Goal: Information Seeking & Learning: Learn about a topic

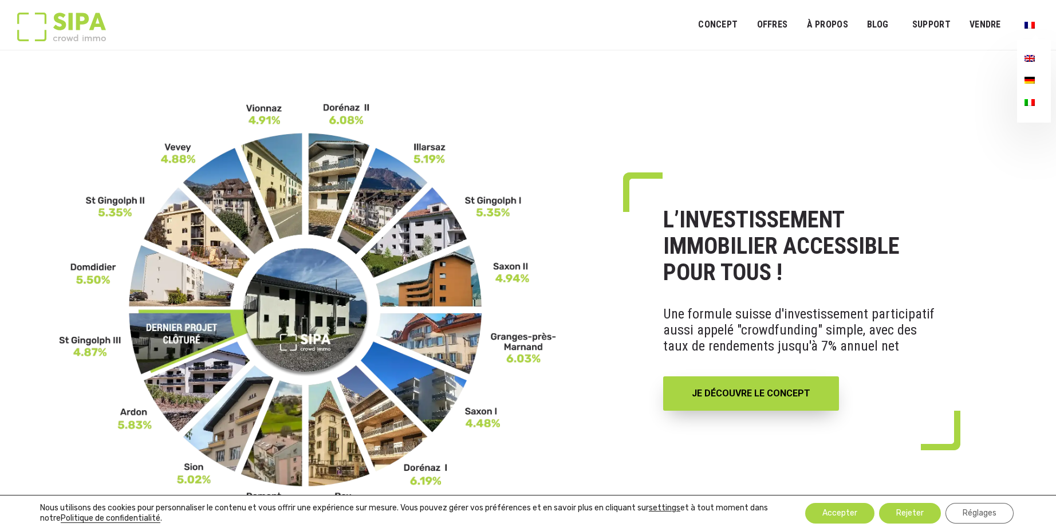
click at [1028, 56] on img "Menu principal" at bounding box center [1029, 58] width 10 height 7
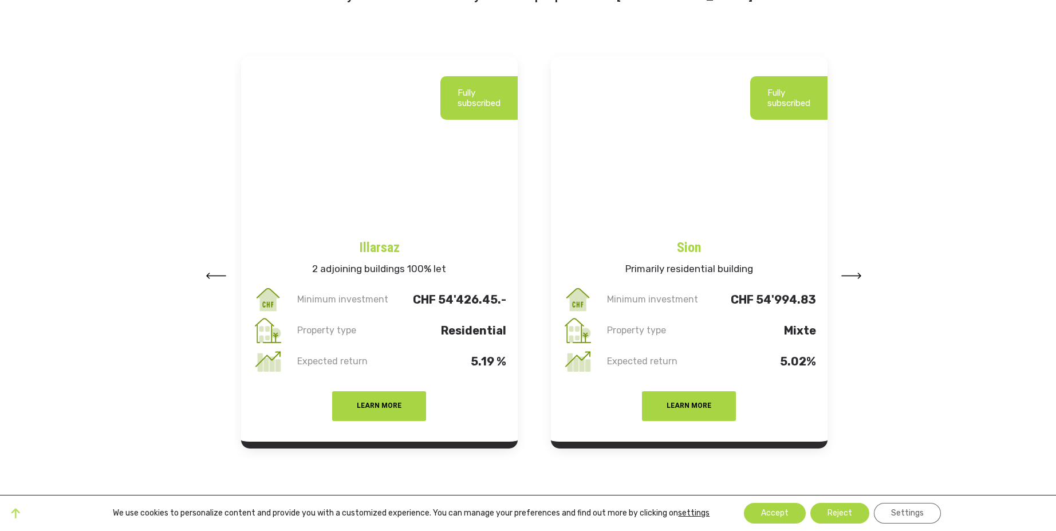
scroll to position [1480, 0]
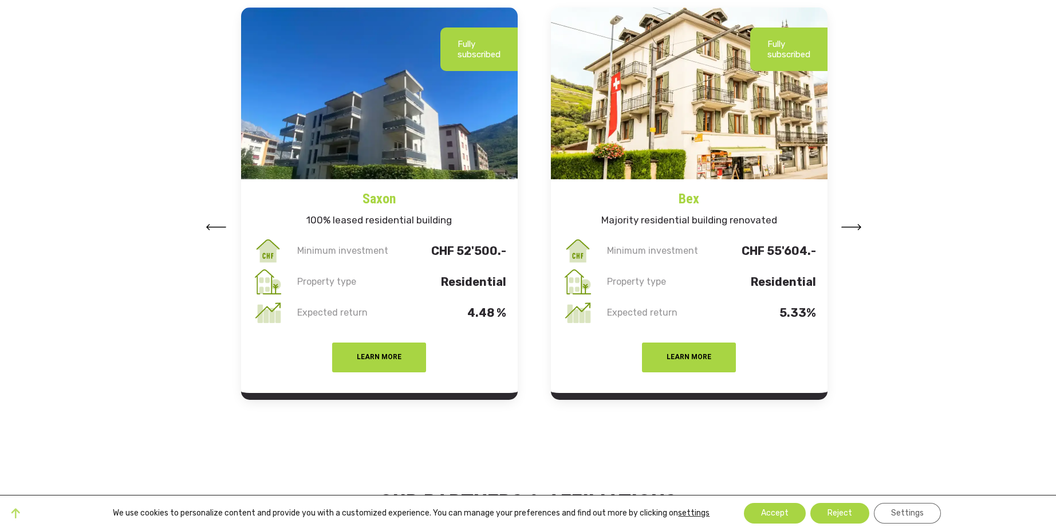
click at [781, 46] on p "Fully subscribed" at bounding box center [788, 49] width 43 height 21
click at [690, 358] on button "Learn more" at bounding box center [689, 357] width 94 height 30
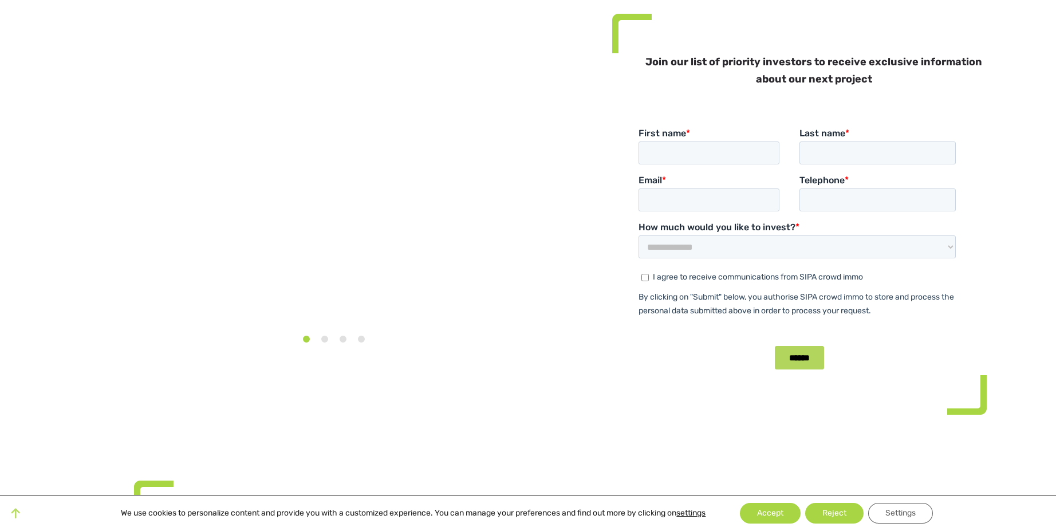
scroll to position [175, 0]
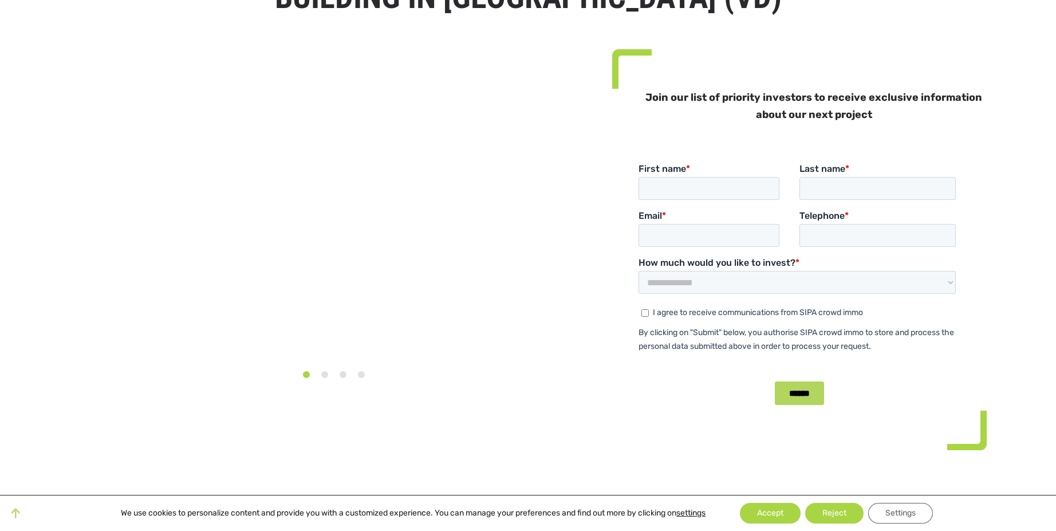
click at [337, 377] on li "3" at bounding box center [342, 371] width 11 height 18
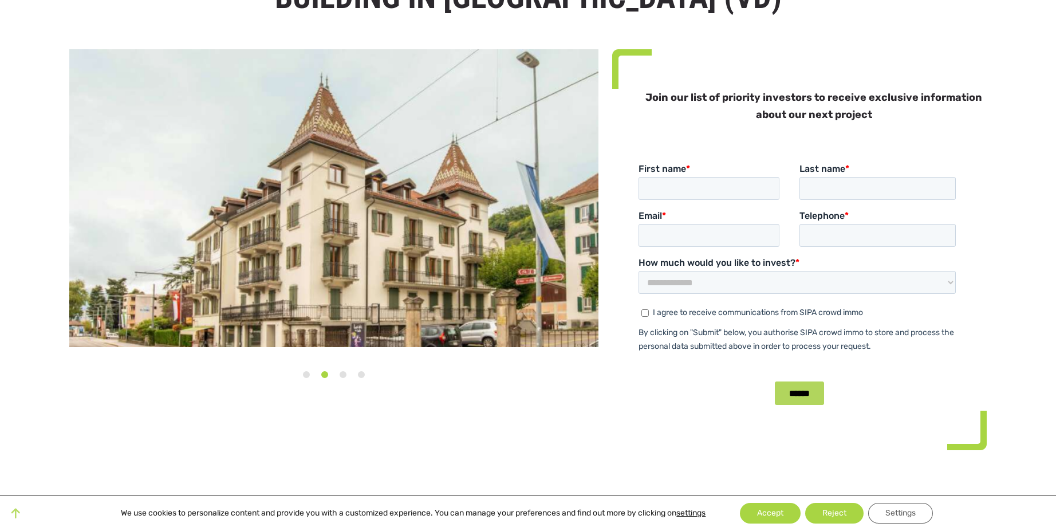
click at [356, 378] on li "4" at bounding box center [361, 371] width 11 height 18
click at [356, 376] on li "4" at bounding box center [361, 371] width 11 height 18
click at [398, 281] on img at bounding box center [333, 198] width 529 height 298
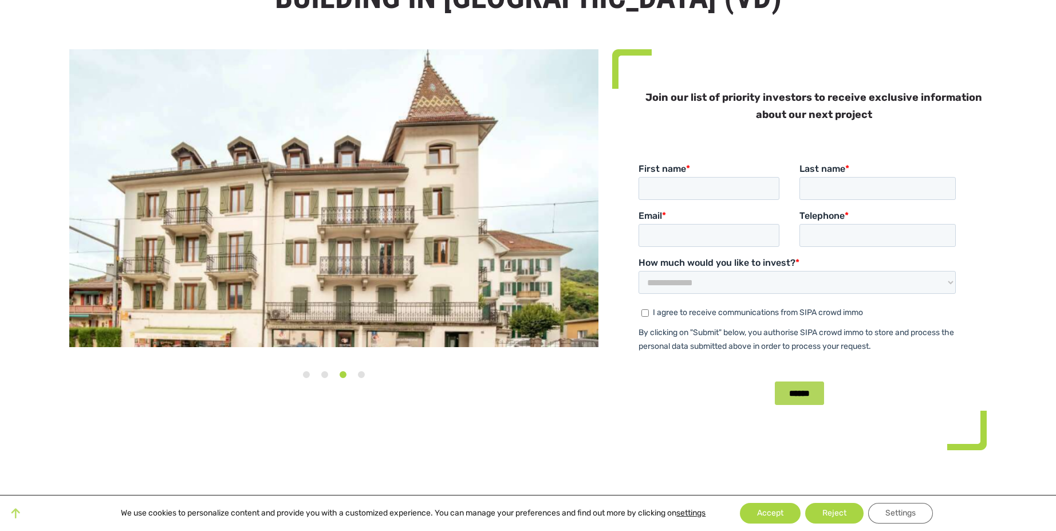
drag, startPoint x: 455, startPoint y: 281, endPoint x: 0, endPoint y: 164, distance: 469.4
click at [3, 166] on div "Investing in a predominantly residential building in Bex (VD) 1 2 3 4 Join our …" at bounding box center [528, 204] width 1056 height 520
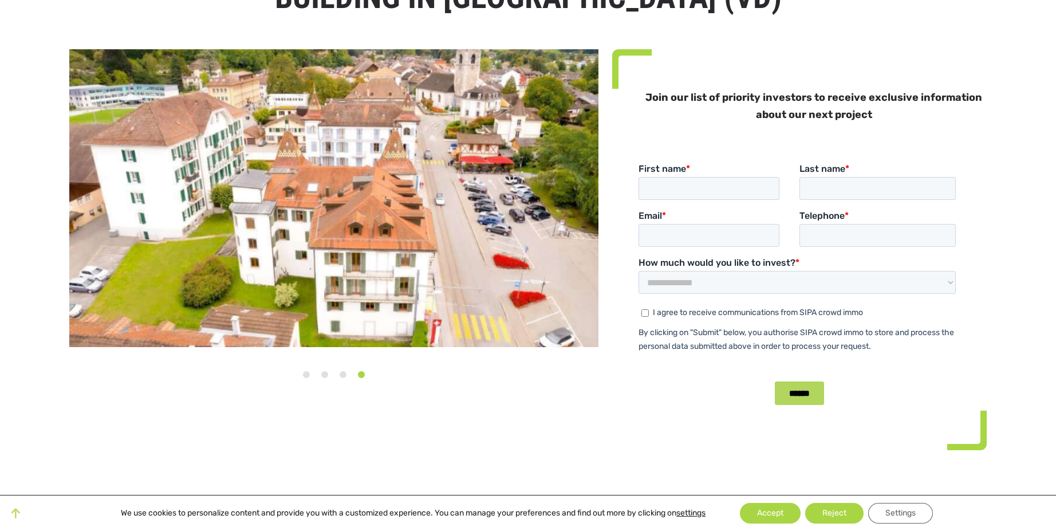
drag, startPoint x: 556, startPoint y: 193, endPoint x: 52, endPoint y: 190, distance: 504.4
click at [53, 190] on div "Investing in a predominantly residential building in Bex (VD) 1 2 3 4 Join our …" at bounding box center [528, 204] width 1056 height 520
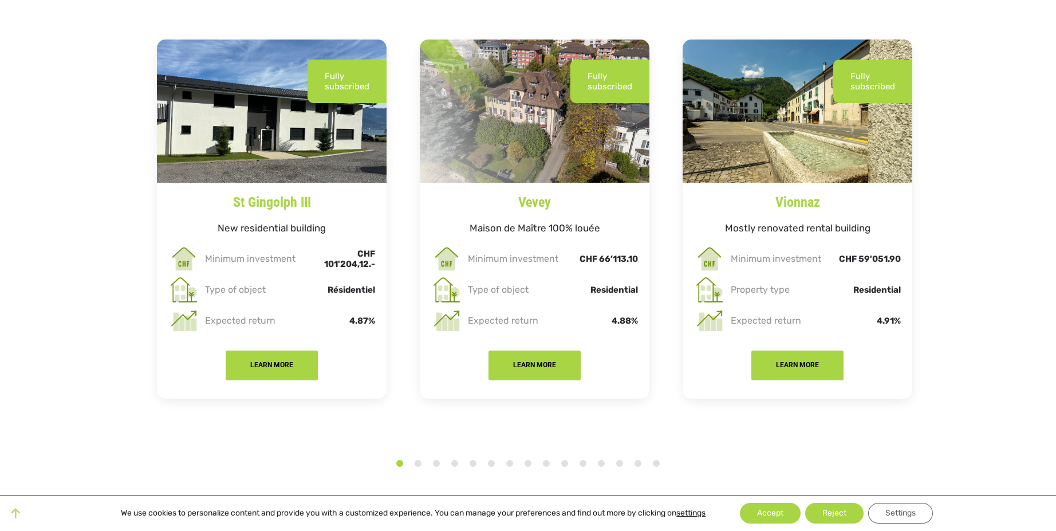
scroll to position [2312, 0]
